Goal: Check status: Check status

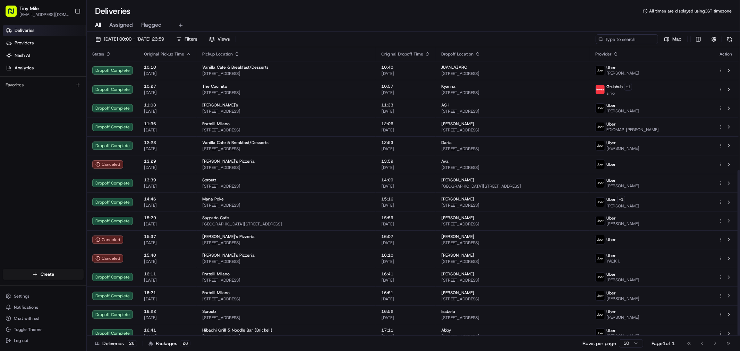
scroll to position [214, 0]
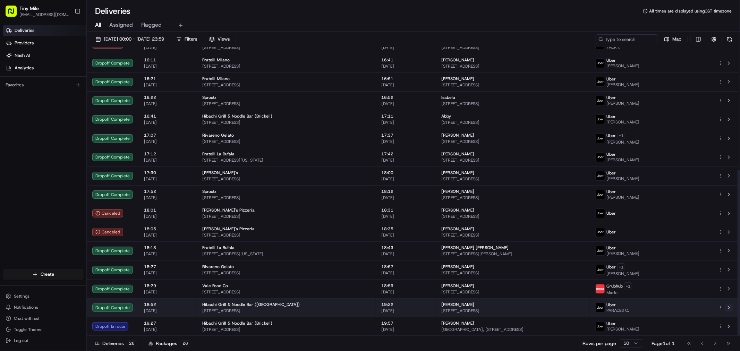
click at [731, 310] on button at bounding box center [729, 308] width 8 height 8
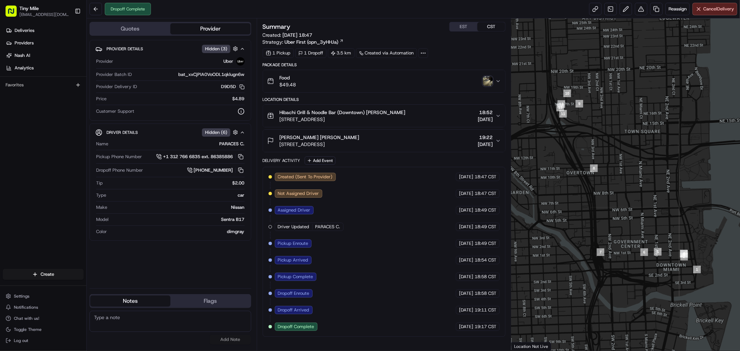
click at [489, 78] on img "button" at bounding box center [488, 81] width 10 height 10
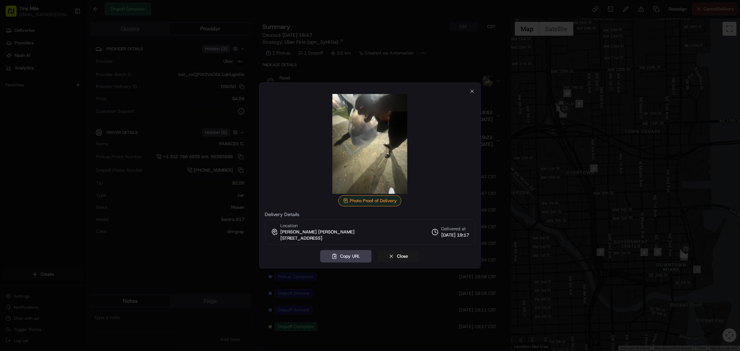
click at [458, 49] on div at bounding box center [370, 175] width 740 height 351
